Goal: Task Accomplishment & Management: Manage account settings

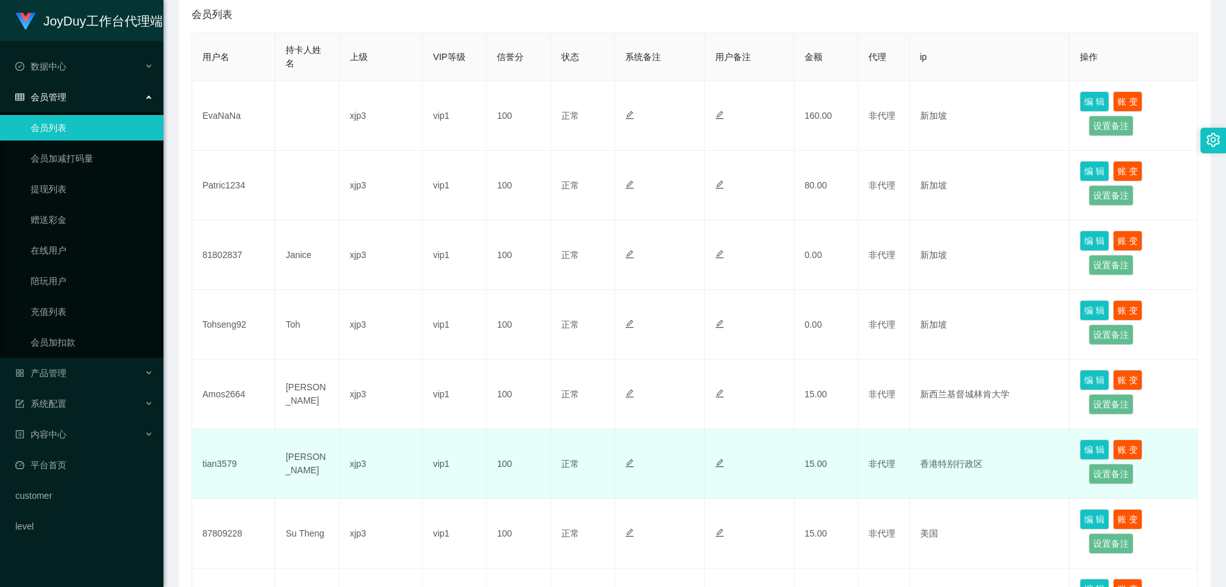
scroll to position [383, 0]
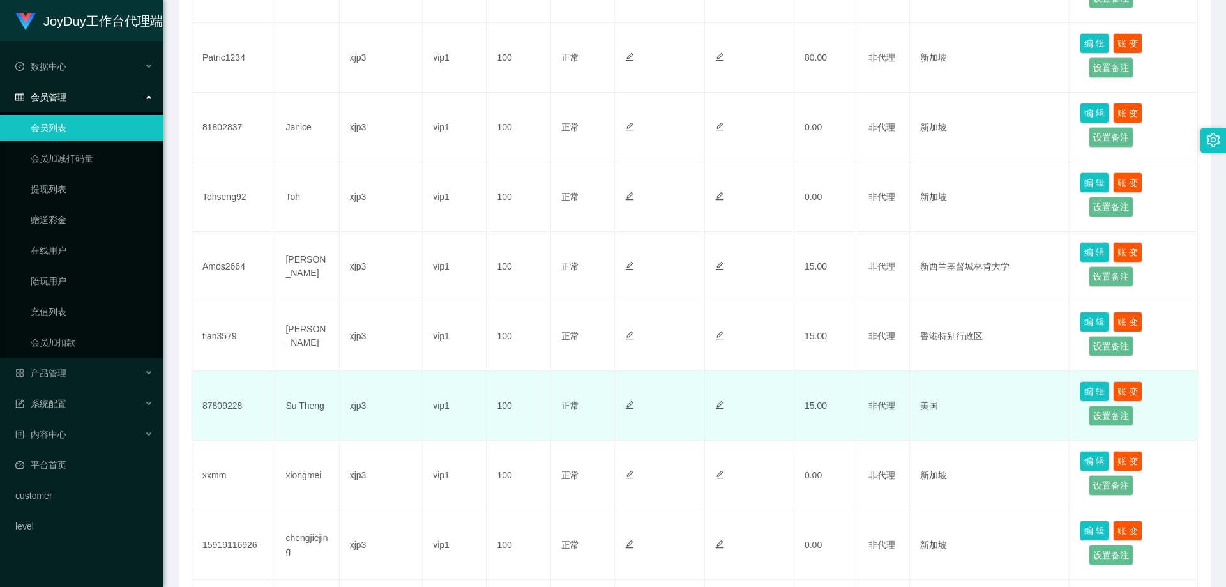
click at [234, 409] on td "87809228" at bounding box center [233, 406] width 83 height 70
copy td "87809228"
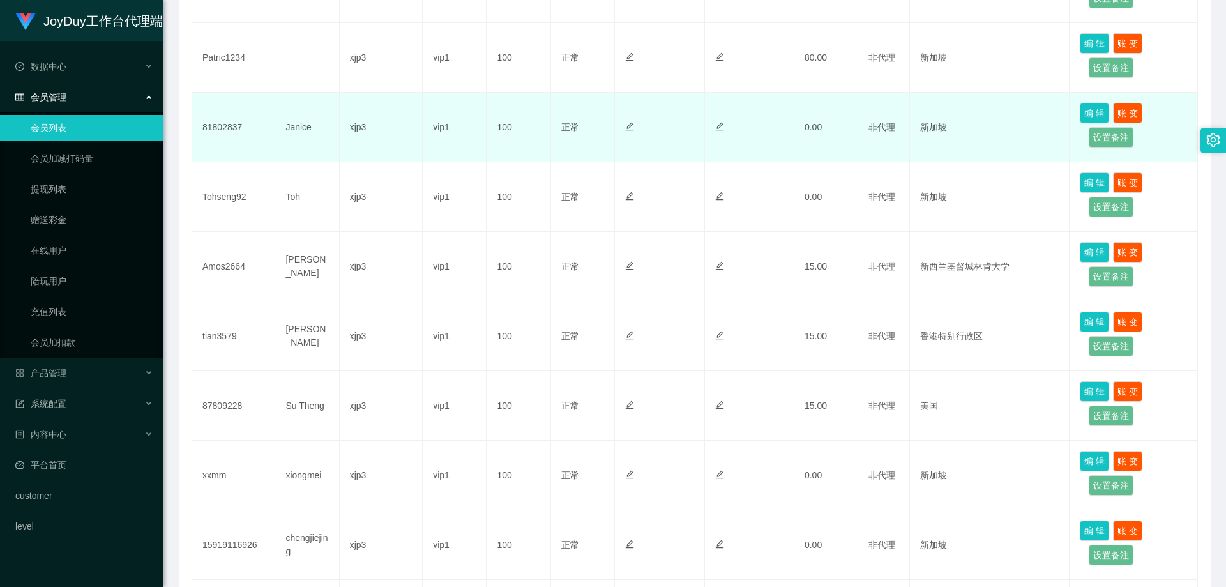
click at [226, 129] on td "81802837" at bounding box center [233, 128] width 83 height 70
copy td "81802837"
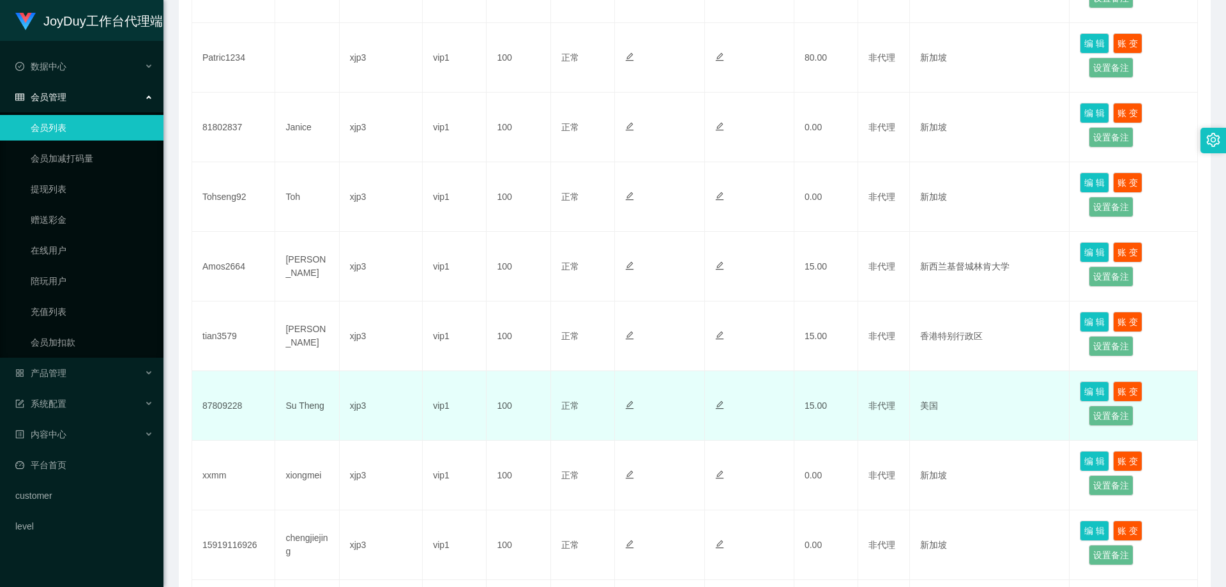
click at [227, 410] on td "87809228" at bounding box center [233, 406] width 83 height 70
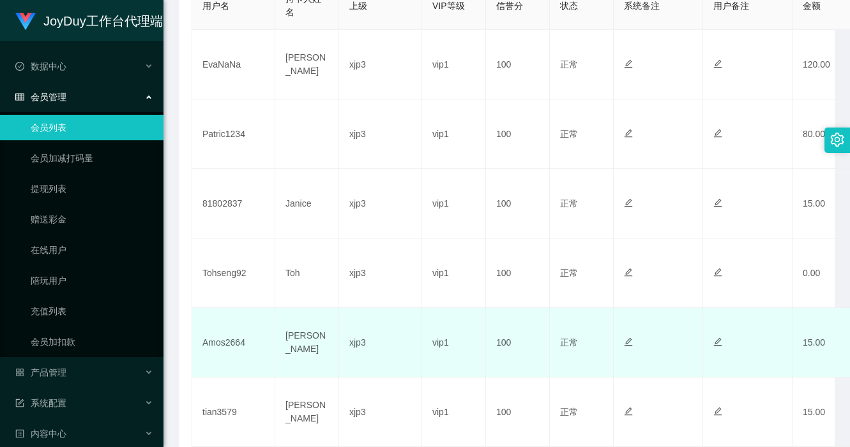
scroll to position [383, 0]
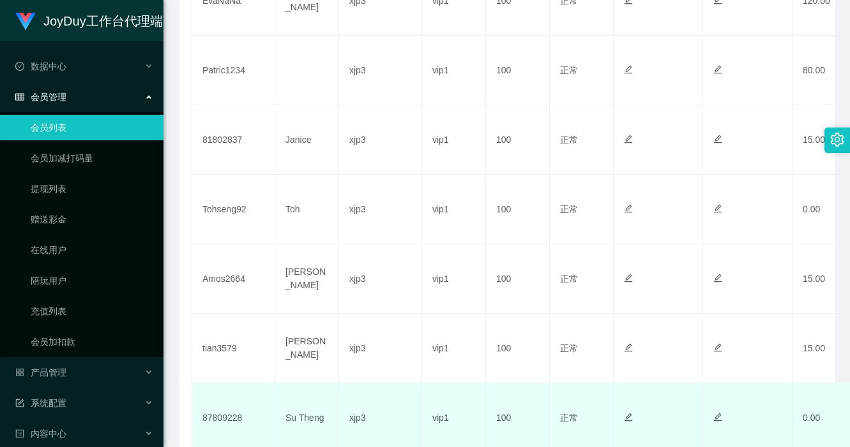
click at [214, 412] on td "87809228" at bounding box center [233, 419] width 83 height 70
click at [217, 424] on td "87809228" at bounding box center [233, 419] width 83 height 70
click at [217, 423] on td "87809228" at bounding box center [233, 419] width 83 height 70
copy td "87809228"
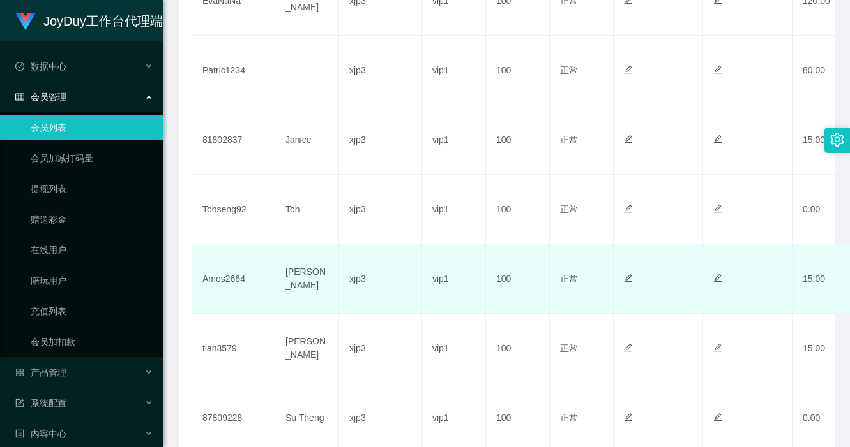
click at [237, 278] on td "Amos2664" at bounding box center [233, 279] width 83 height 70
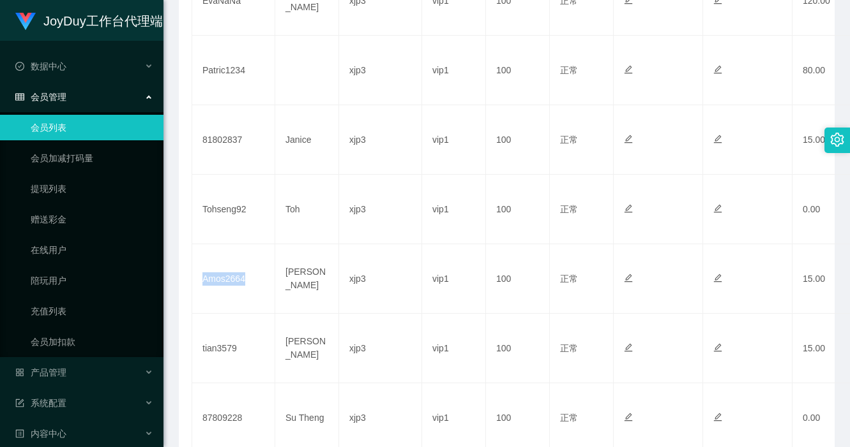
copy td "Amos2664"
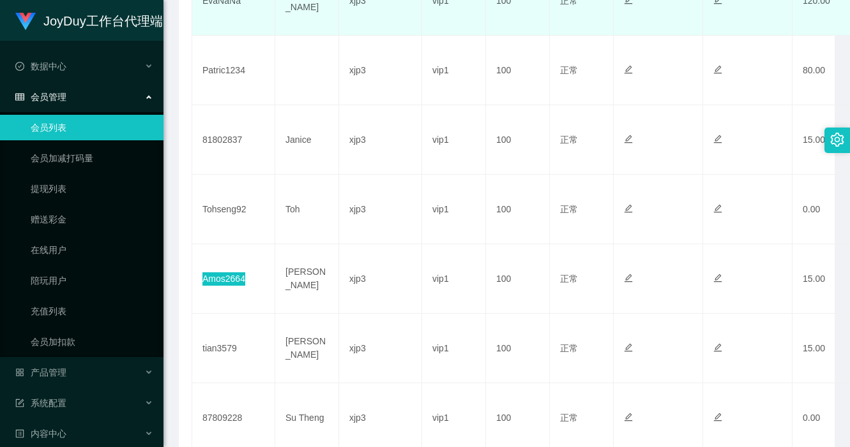
scroll to position [319, 0]
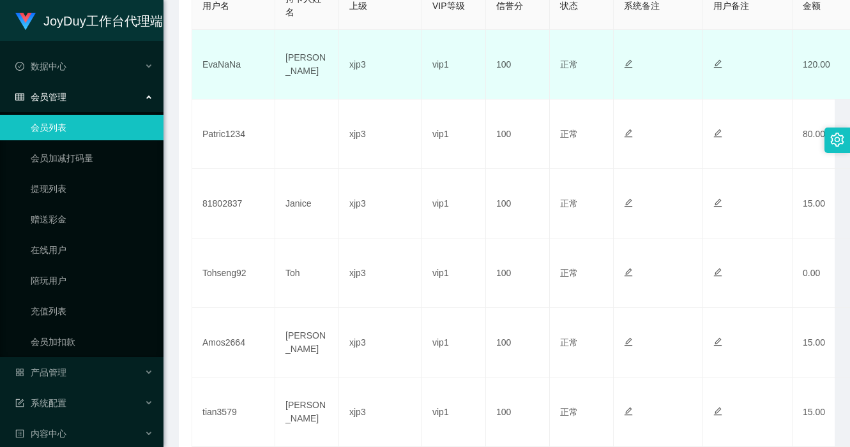
click at [314, 77] on td "[PERSON_NAME]" at bounding box center [307, 65] width 64 height 70
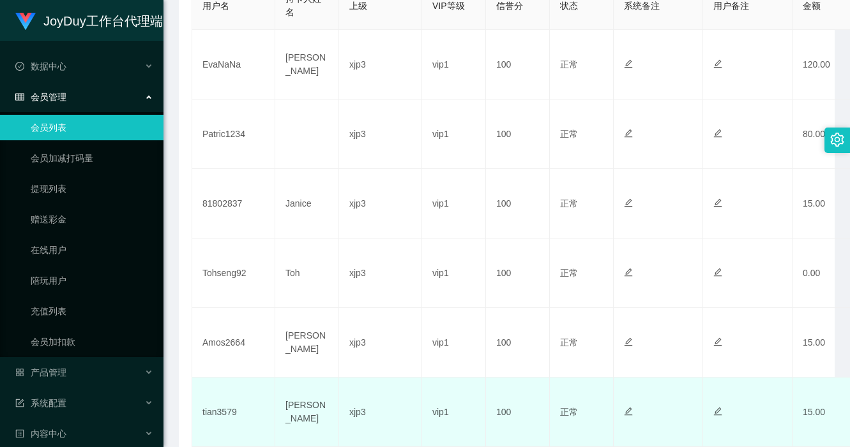
scroll to position [383, 0]
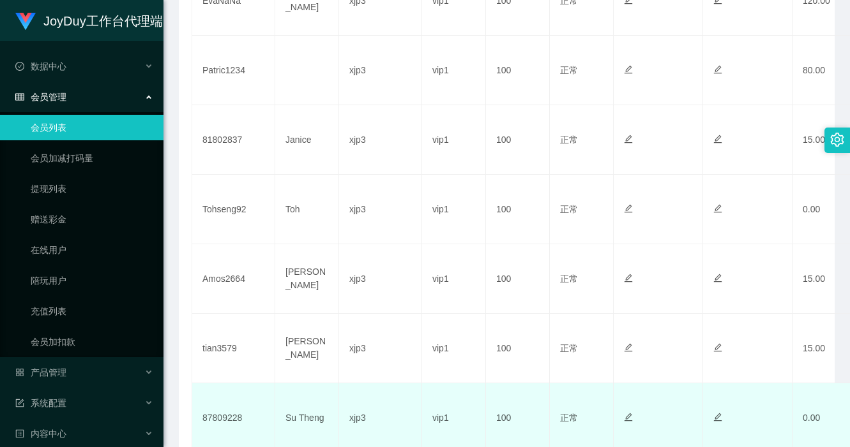
click at [228, 414] on td "87809228" at bounding box center [233, 419] width 83 height 70
copy td "87809228"
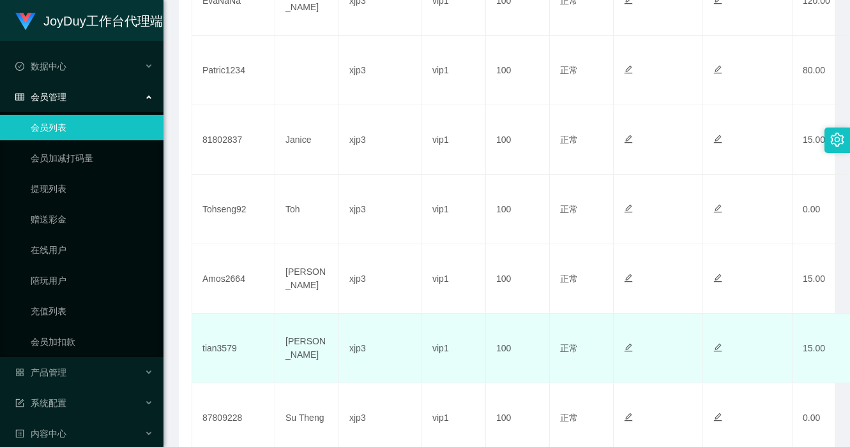
click at [230, 347] on td "tian3579" at bounding box center [233, 349] width 83 height 70
copy td "tian3579"
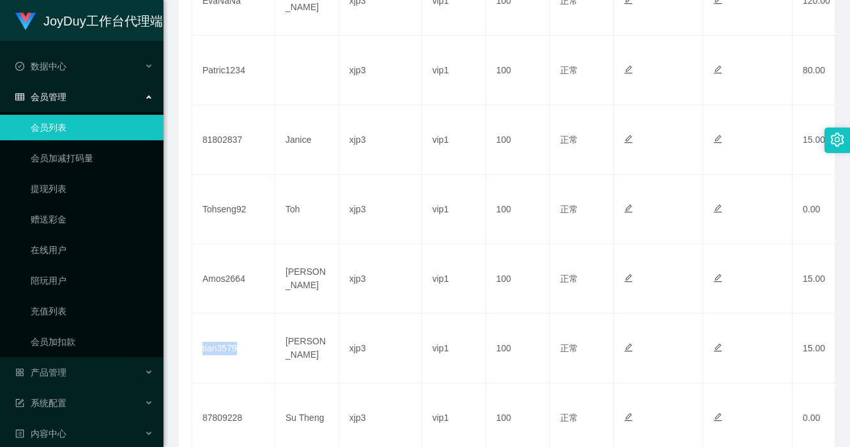
scroll to position [104, 0]
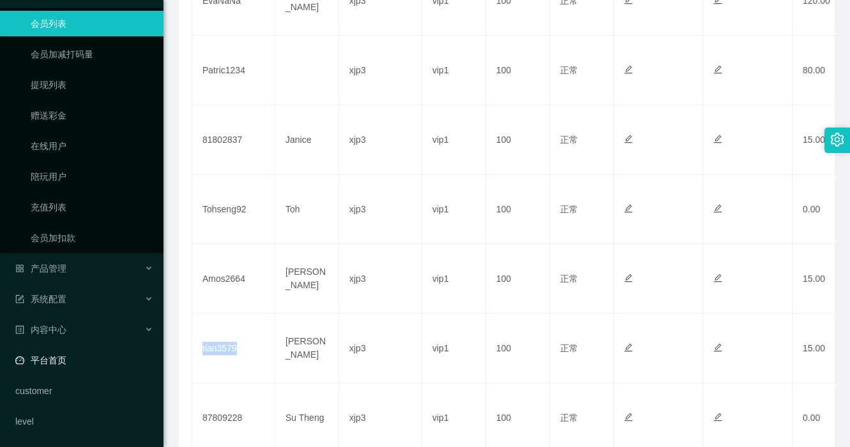
click at [82, 354] on link "平台首页" at bounding box center [84, 361] width 138 height 26
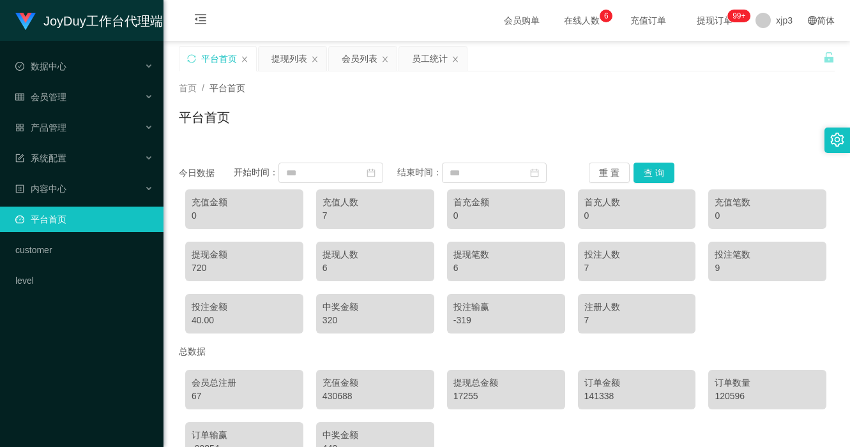
scroll to position [80, 0]
